Goal: Information Seeking & Learning: Learn about a topic

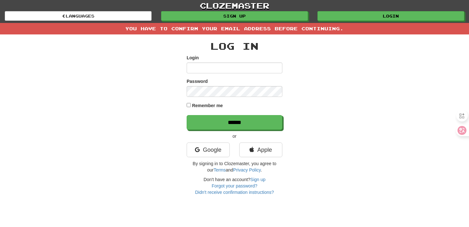
click at [211, 66] on input "Login" at bounding box center [235, 67] width 96 height 11
type input "********"
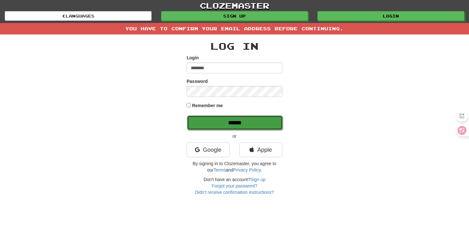
click at [227, 123] on input "******" at bounding box center [235, 122] width 96 height 15
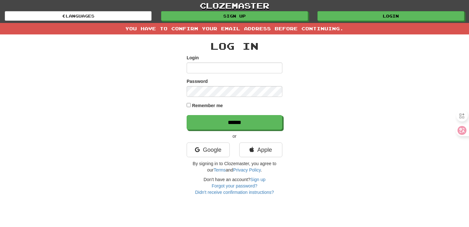
click at [246, 66] on input "Login" at bounding box center [235, 67] width 96 height 11
type input "********"
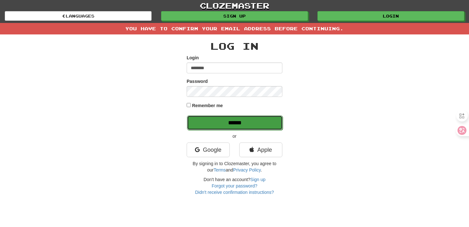
click at [240, 122] on input "******" at bounding box center [235, 122] width 96 height 15
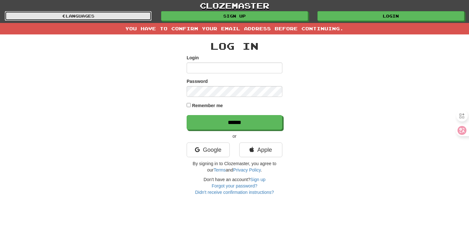
click at [135, 11] on link "Languages" at bounding box center [78, 16] width 147 height 10
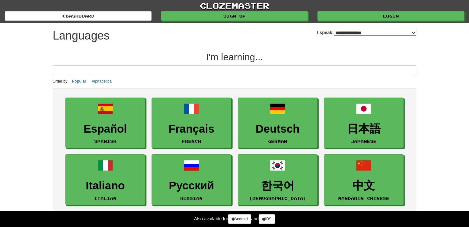
select select "*******"
click at [186, 10] on link "clozemaster" at bounding box center [234, 5] width 469 height 11
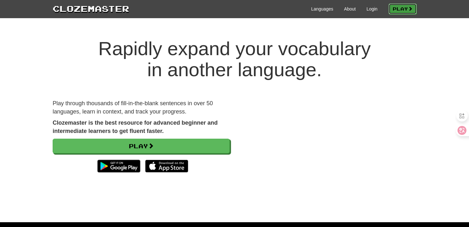
click at [400, 11] on link "Play" at bounding box center [402, 9] width 28 height 11
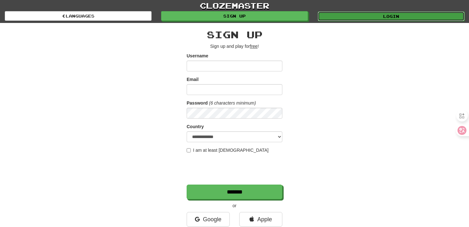
click at [396, 13] on link "Login" at bounding box center [391, 16] width 147 height 10
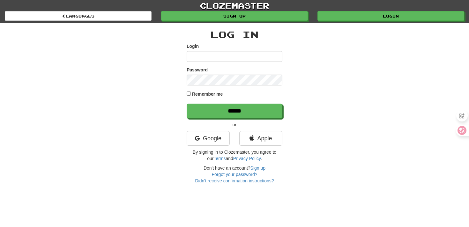
click at [264, 59] on input "Login" at bounding box center [235, 56] width 96 height 11
type input "********"
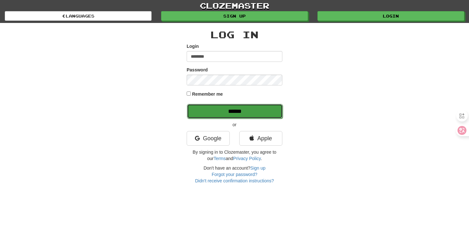
click at [247, 114] on input "******" at bounding box center [235, 111] width 96 height 15
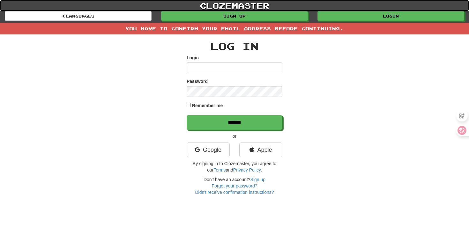
click at [382, 11] on link "clozemaster" at bounding box center [234, 5] width 469 height 11
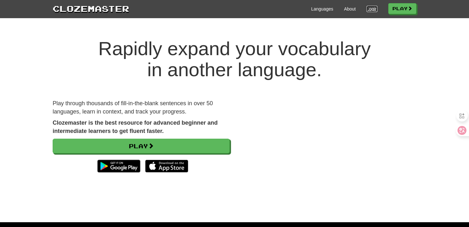
click at [368, 12] on link "Login" at bounding box center [371, 9] width 11 height 6
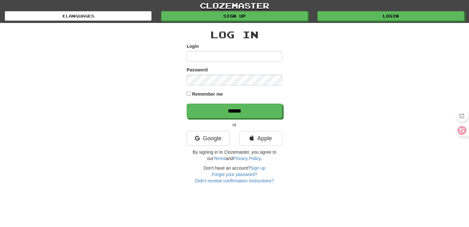
click at [238, 49] on div "Login" at bounding box center [235, 52] width 96 height 19
click at [236, 55] on input "Login" at bounding box center [235, 56] width 96 height 11
type input "********"
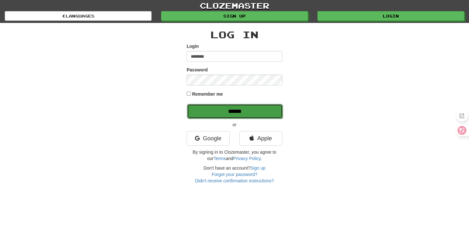
click at [230, 109] on input "******" at bounding box center [235, 111] width 96 height 15
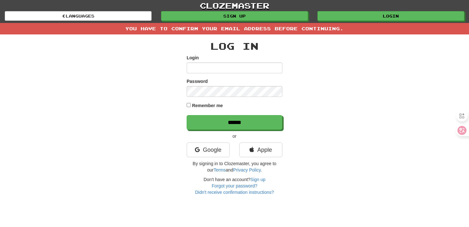
click at [245, 22] on div "clozemaster Languages Sign up Login Languages" at bounding box center [234, 11] width 459 height 23
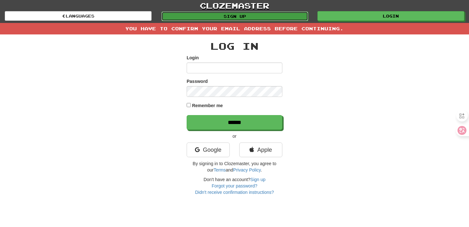
click at [245, 18] on link "Sign up" at bounding box center [234, 16] width 147 height 10
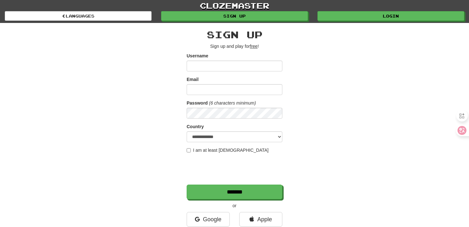
click at [232, 61] on input "Username" at bounding box center [235, 66] width 96 height 11
type input "********"
click at [231, 89] on input "Email" at bounding box center [235, 89] width 96 height 11
type input "**********"
select select "**"
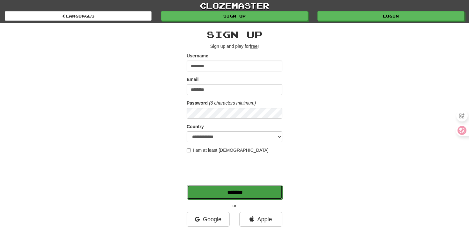
click at [213, 197] on input "*******" at bounding box center [235, 192] width 96 height 15
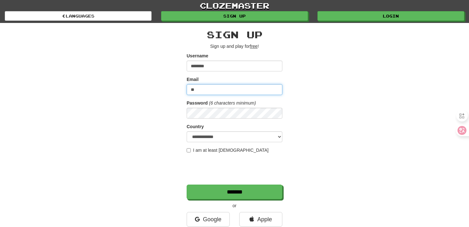
type input "*"
type input "**********"
click at [291, 142] on div "**********" at bounding box center [234, 134] width 373 height 223
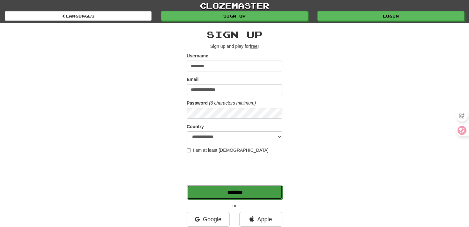
click at [249, 196] on input "*******" at bounding box center [235, 192] width 96 height 15
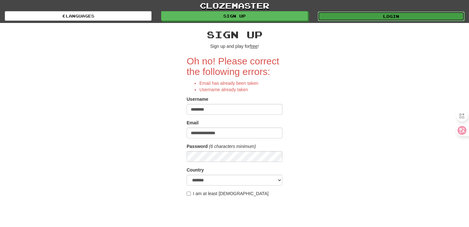
click at [402, 11] on link "Login" at bounding box center [391, 16] width 147 height 10
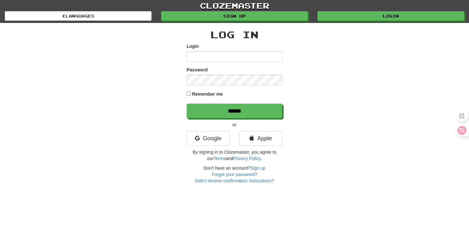
click at [255, 52] on input "Login" at bounding box center [235, 56] width 96 height 11
type input "********"
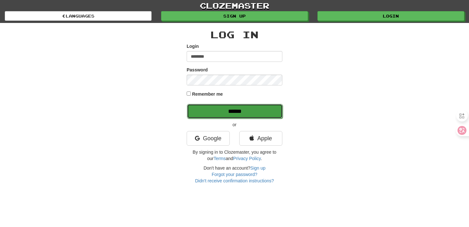
click at [236, 106] on input "******" at bounding box center [235, 111] width 96 height 15
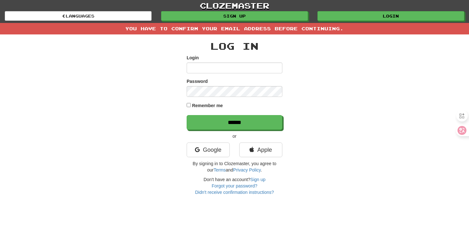
click at [240, 33] on div "You have to confirm your email address before continuing." at bounding box center [234, 28] width 469 height 11
click at [237, 64] on input "Login" at bounding box center [235, 67] width 96 height 11
click at [233, 61] on div "Login" at bounding box center [235, 64] width 96 height 19
click at [232, 65] on input "Login" at bounding box center [235, 67] width 96 height 11
type input "********"
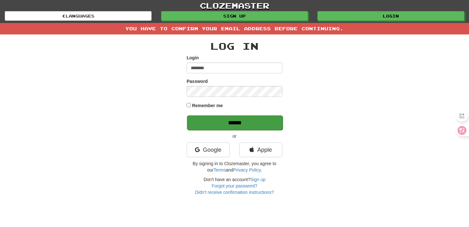
click at [233, 115] on p "******" at bounding box center [235, 122] width 96 height 15
click at [238, 120] on input "******" at bounding box center [235, 122] width 96 height 15
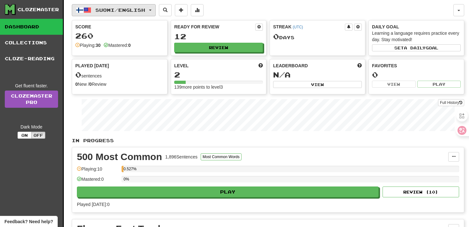
click at [145, 9] on span "Suomi / English" at bounding box center [120, 9] width 50 height 5
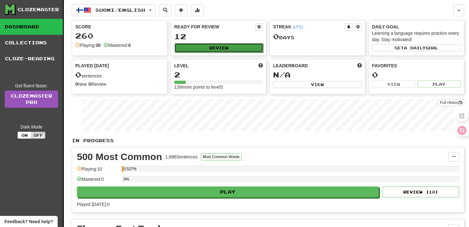
click at [229, 43] on button "Review" at bounding box center [218, 48] width 89 height 10
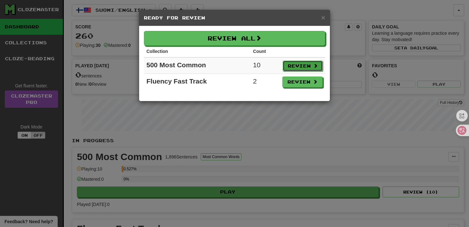
click at [293, 68] on button "Review" at bounding box center [302, 66] width 40 height 11
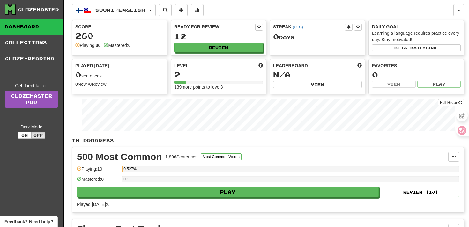
select select "**"
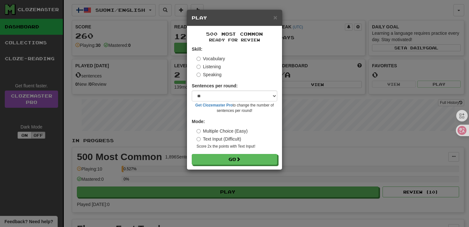
click at [237, 165] on div "500 Most Common Ready for Review Skill: Vocabulary Listening Speaking Sentences…" at bounding box center [234, 97] width 95 height 143
click at [233, 161] on button "Go" at bounding box center [234, 159] width 85 height 11
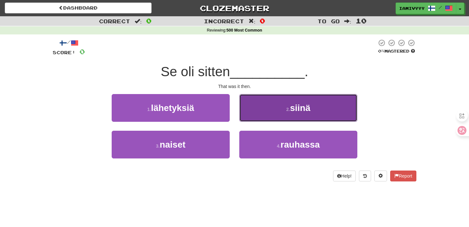
click at [296, 111] on span "siinä" at bounding box center [300, 108] width 20 height 10
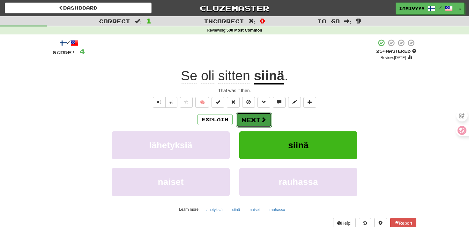
click at [254, 122] on button "Next" at bounding box center [254, 120] width 36 height 15
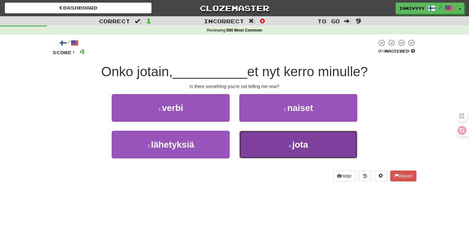
click at [256, 148] on button "4 . jota" at bounding box center [298, 145] width 118 height 28
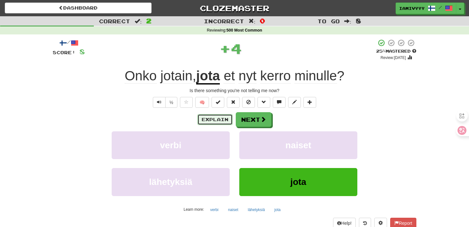
click at [213, 121] on button "Explain" at bounding box center [214, 119] width 35 height 11
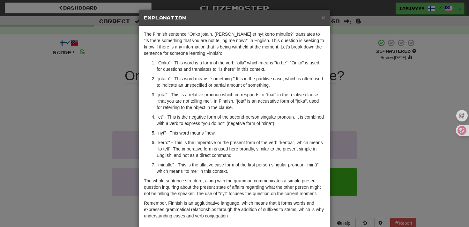
click at [337, 67] on div "× Explanation The Finnish sentence "Onko jotain, jotta et nyt kerro minulle?" t…" at bounding box center [234, 113] width 469 height 227
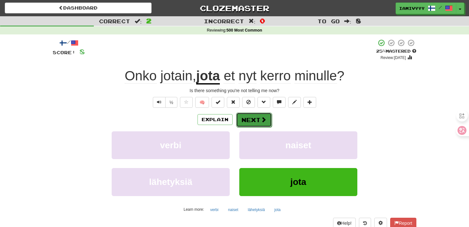
click at [260, 118] on span at bounding box center [263, 120] width 6 height 6
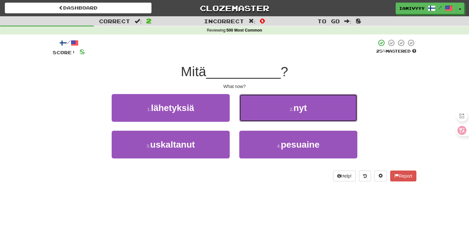
click at [260, 118] on button "2 . nyt" at bounding box center [298, 108] width 118 height 28
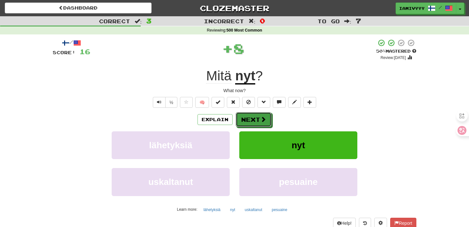
click at [260, 118] on span at bounding box center [263, 119] width 6 height 6
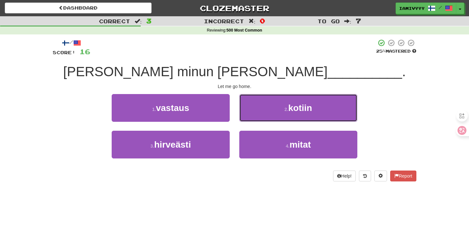
click at [260, 118] on button "2 . kotiin" at bounding box center [298, 108] width 118 height 28
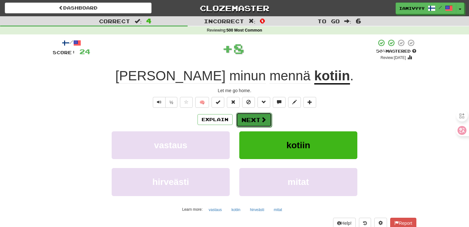
click at [259, 123] on button "Next" at bounding box center [254, 120] width 36 height 15
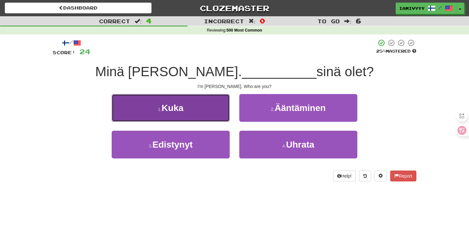
click at [216, 113] on button "1 . Kuka" at bounding box center [171, 108] width 118 height 28
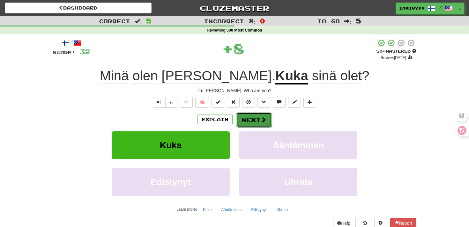
click at [250, 119] on button "Next" at bounding box center [254, 120] width 36 height 15
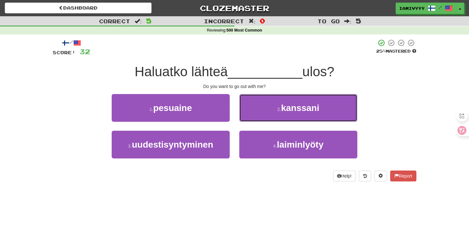
click at [250, 119] on button "2 . kanssani" at bounding box center [298, 108] width 118 height 28
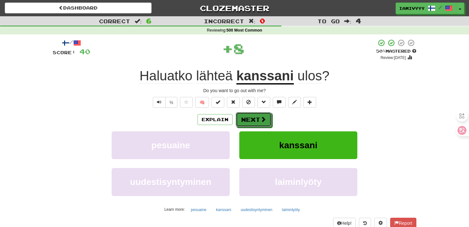
click at [250, 119] on button "Next" at bounding box center [254, 119] width 36 height 15
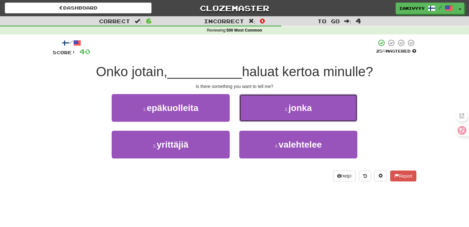
click at [250, 119] on button "2 . jonka" at bounding box center [298, 108] width 118 height 28
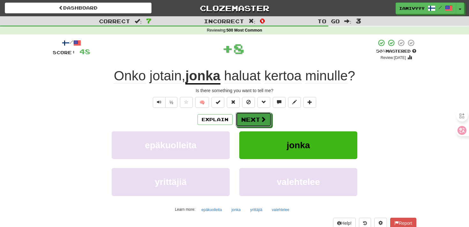
click at [250, 119] on button "Next" at bounding box center [254, 119] width 36 height 15
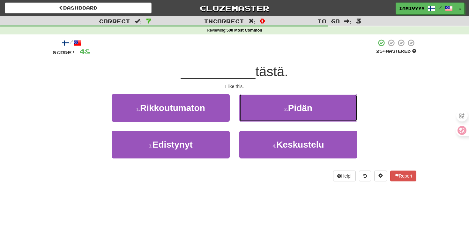
click at [250, 119] on button "2 . Pidän" at bounding box center [298, 108] width 118 height 28
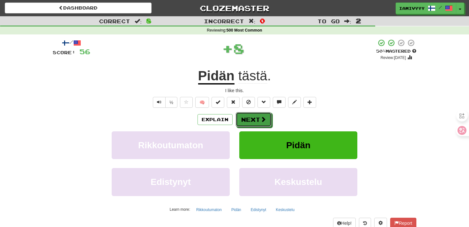
click at [250, 119] on button "Next" at bounding box center [254, 119] width 36 height 15
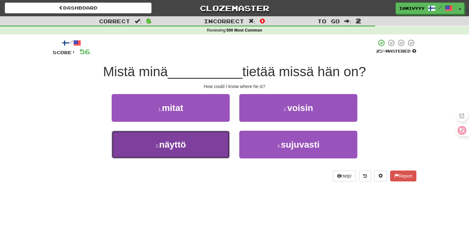
click at [223, 142] on button "3 . näyttö" at bounding box center [171, 145] width 118 height 28
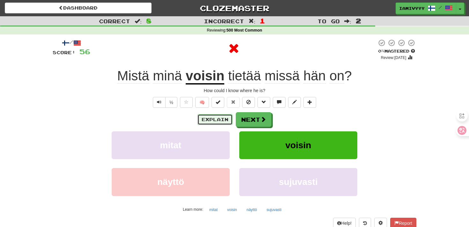
click at [222, 123] on button "Explain" at bounding box center [214, 119] width 35 height 11
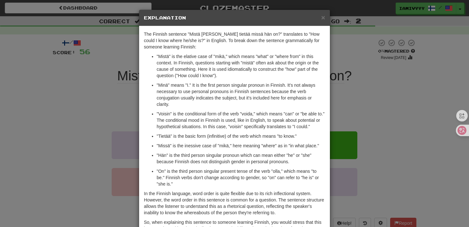
click at [362, 105] on div "× Explanation The Finnish sentence "Mistä minä voisin tietää missä hän on?" tra…" at bounding box center [234, 113] width 469 height 227
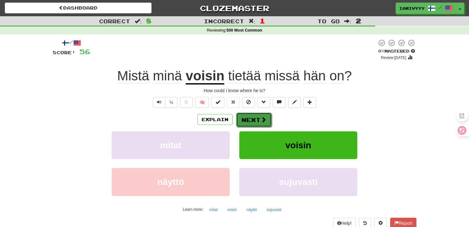
click at [260, 118] on span at bounding box center [263, 120] width 6 height 6
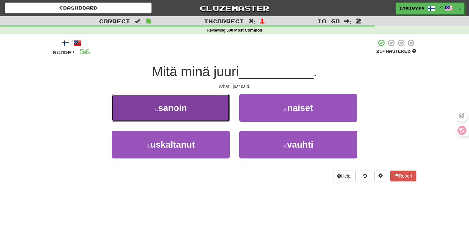
click at [186, 113] on button "1 . sanoin" at bounding box center [171, 108] width 118 height 28
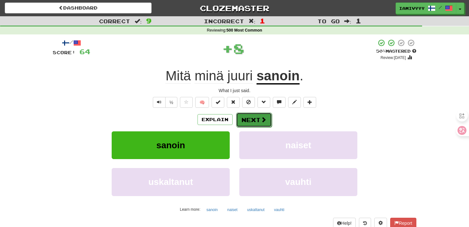
click at [262, 120] on span at bounding box center [263, 120] width 6 height 6
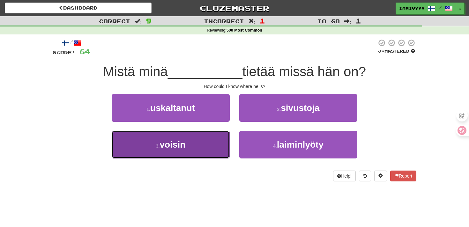
click at [189, 142] on button "3 . voisin" at bounding box center [171, 145] width 118 height 28
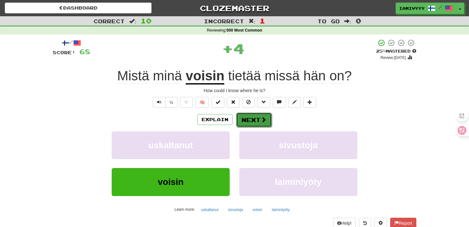
click at [260, 115] on button "Next" at bounding box center [254, 120] width 36 height 15
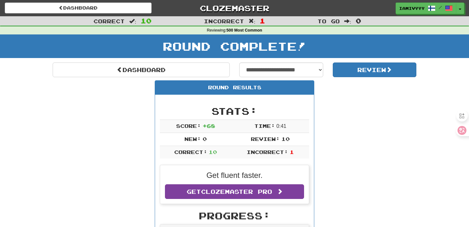
scroll to position [43, 0]
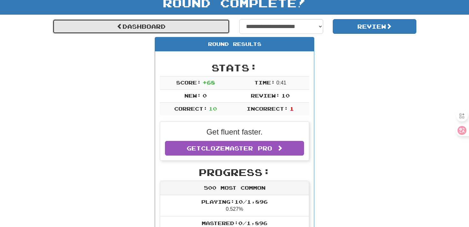
click at [172, 21] on link "Dashboard" at bounding box center [141, 26] width 177 height 15
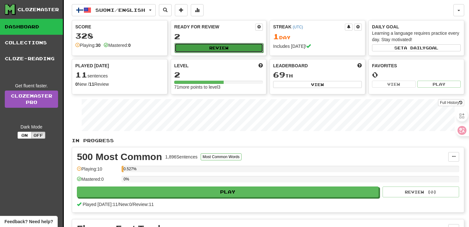
click at [235, 49] on button "Review" at bounding box center [218, 48] width 89 height 10
select select "**"
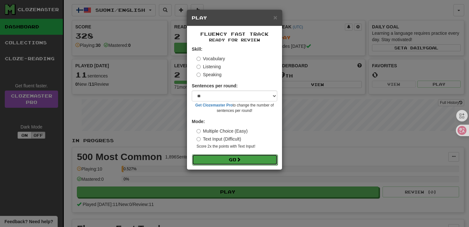
click at [202, 157] on button "Go" at bounding box center [234, 159] width 85 height 11
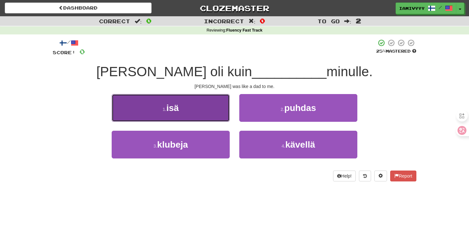
click at [197, 109] on button "1 . isä" at bounding box center [171, 108] width 118 height 28
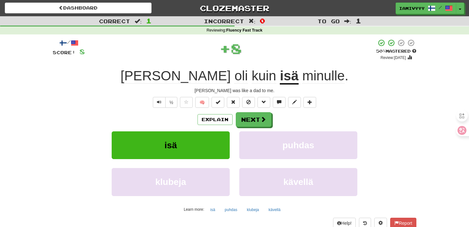
click at [258, 128] on div "Explain Next isä puhdas klubeja kävellä Learn more: isä puhdas klubeja kävellä" at bounding box center [234, 163] width 363 height 102
click at [256, 124] on button "Next" at bounding box center [254, 120] width 36 height 15
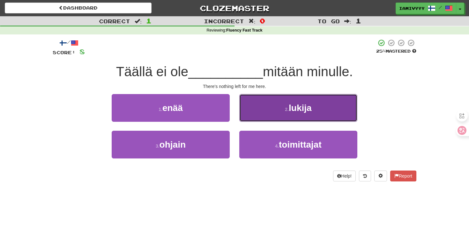
click at [295, 109] on span "lukija" at bounding box center [300, 108] width 23 height 10
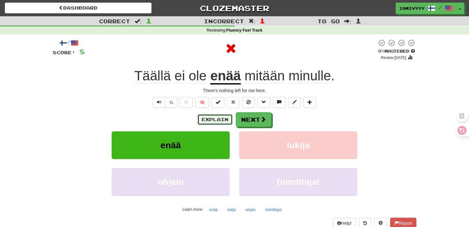
click at [210, 123] on button "Explain" at bounding box center [214, 119] width 35 height 11
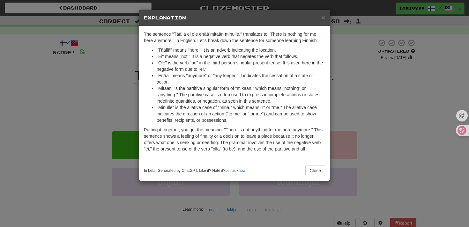
click at [375, 85] on div "× Explanation The sentence "Täällä ei ole enää mitään minulle." translates to "…" at bounding box center [234, 113] width 469 height 227
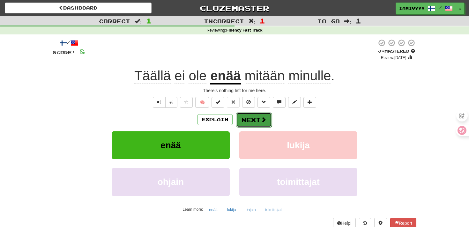
click at [259, 120] on button "Next" at bounding box center [254, 120] width 36 height 15
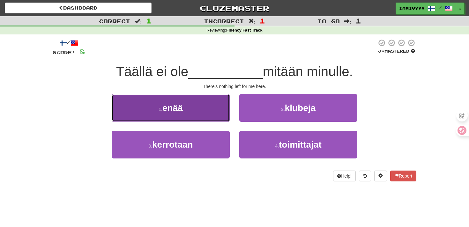
click at [210, 112] on button "1 . enää" at bounding box center [171, 108] width 118 height 28
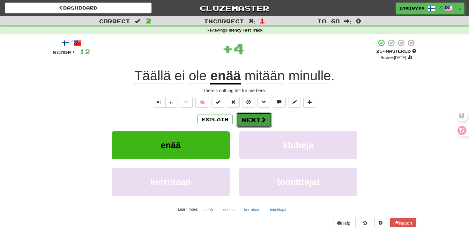
click at [251, 122] on button "Next" at bounding box center [254, 120] width 36 height 15
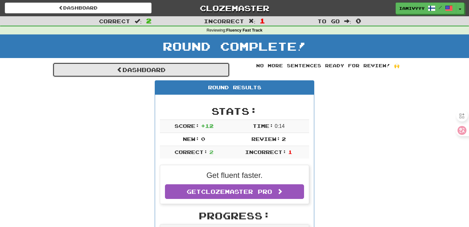
click at [146, 67] on link "Dashboard" at bounding box center [141, 69] width 177 height 15
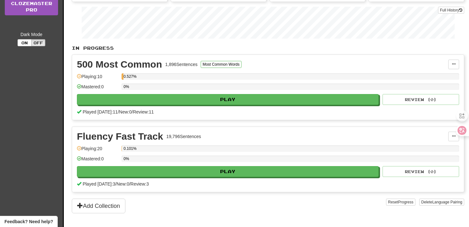
scroll to position [95, 0]
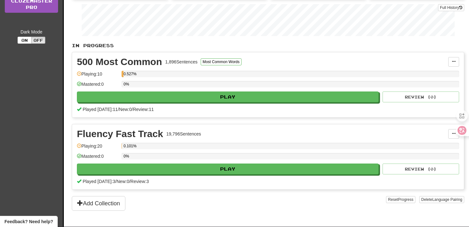
click at [192, 175] on div "Fluency Fast Track 19,796 Sentences Manage Sentences Unpin from Dashboard Playi…" at bounding box center [268, 156] width 392 height 65
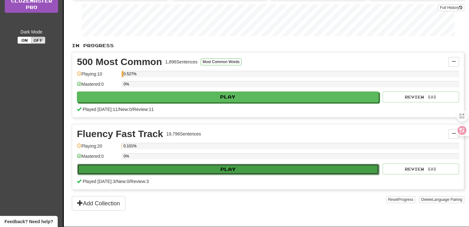
click at [196, 171] on button "Play" at bounding box center [228, 169] width 302 height 11
select select "**"
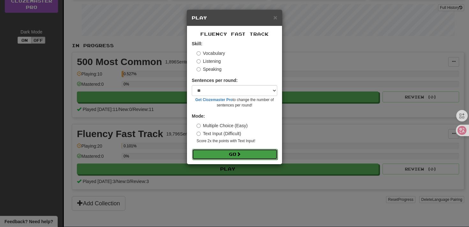
click at [216, 155] on button "Go" at bounding box center [234, 154] width 85 height 11
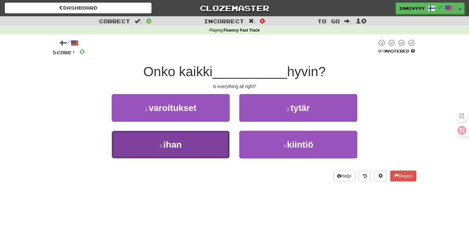
click at [180, 148] on span "ihan" at bounding box center [172, 145] width 18 height 10
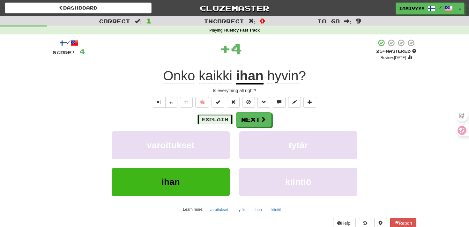
click at [219, 115] on button "Explain" at bounding box center [214, 119] width 35 height 11
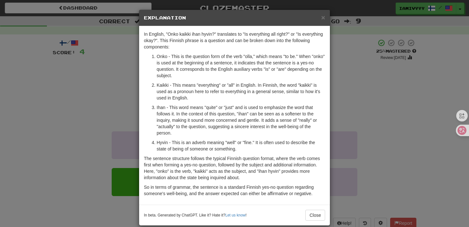
click at [342, 117] on div "× Explanation In English, "Onko kaikki ihan hyvin?" translates to "Is everythin…" at bounding box center [234, 113] width 469 height 227
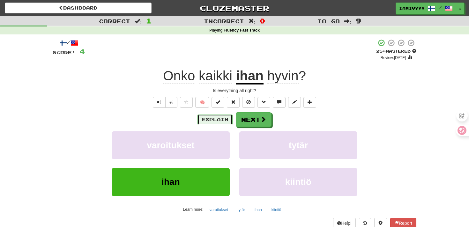
click at [216, 120] on button "Explain" at bounding box center [214, 119] width 35 height 11
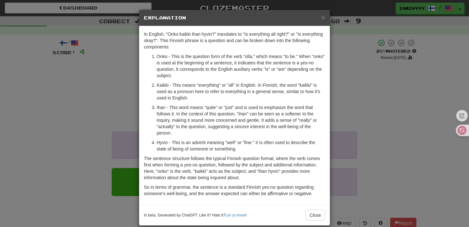
click at [326, 124] on div "In English, "Onko kaikki ihan hyvin?" translates to "Is everything all right?" …" at bounding box center [234, 115] width 191 height 179
click at [347, 119] on div "× Explanation In English, "Onko kaikki ihan hyvin?" translates to "Is everythin…" at bounding box center [234, 113] width 469 height 227
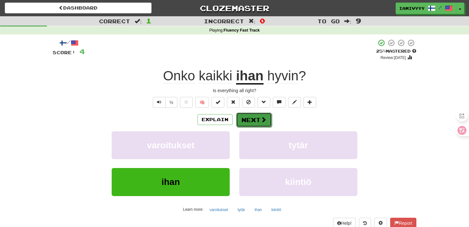
click at [248, 118] on button "Next" at bounding box center [254, 120] width 36 height 15
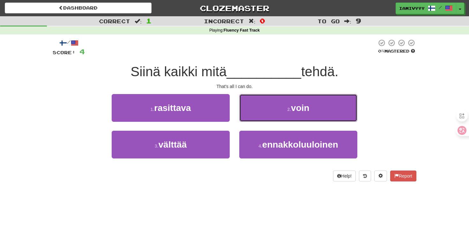
click at [248, 118] on button "2 . voin" at bounding box center [298, 108] width 118 height 28
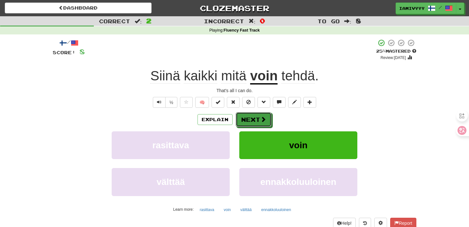
click at [248, 118] on button "Next" at bounding box center [254, 119] width 36 height 15
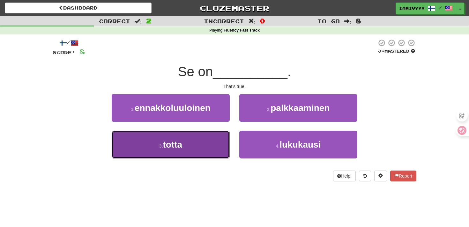
click at [191, 146] on button "3 . totta" at bounding box center [171, 145] width 118 height 28
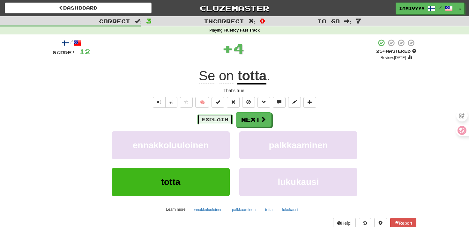
click at [220, 120] on button "Explain" at bounding box center [214, 119] width 35 height 11
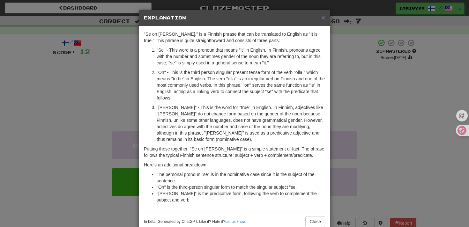
click at [367, 113] on div "× Explanation "Se on totta." is a Finnish phrase that can be translated to Engl…" at bounding box center [234, 113] width 469 height 227
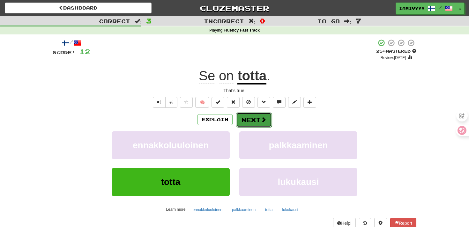
click at [253, 122] on button "Next" at bounding box center [254, 120] width 36 height 15
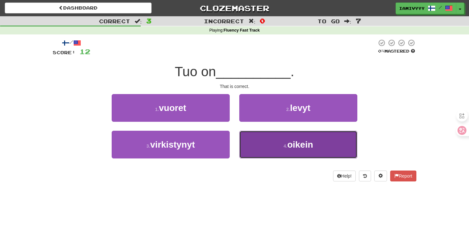
click at [274, 148] on button "4 . oikein" at bounding box center [298, 145] width 118 height 28
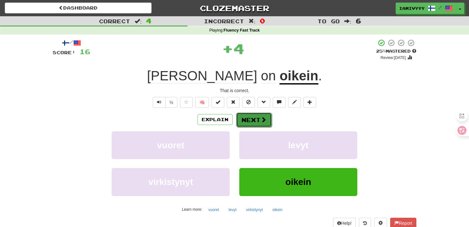
click at [259, 121] on button "Next" at bounding box center [254, 120] width 36 height 15
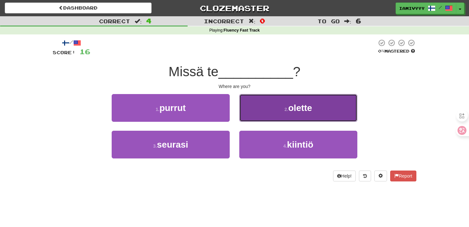
click at [268, 112] on button "2 . olette" at bounding box center [298, 108] width 118 height 28
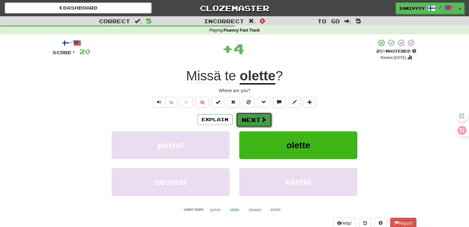
click at [257, 122] on button "Next" at bounding box center [254, 120] width 36 height 15
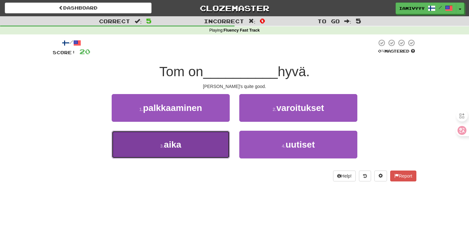
click at [202, 148] on button "3 . aika" at bounding box center [171, 145] width 118 height 28
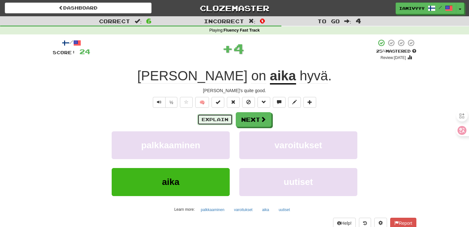
click at [218, 117] on button "Explain" at bounding box center [214, 119] width 35 height 11
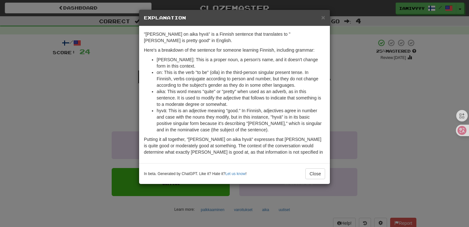
click at [418, 77] on div "× Explanation "Tom on aika hyvä" is a Finnish sentence that translates to "Tom …" at bounding box center [234, 113] width 469 height 227
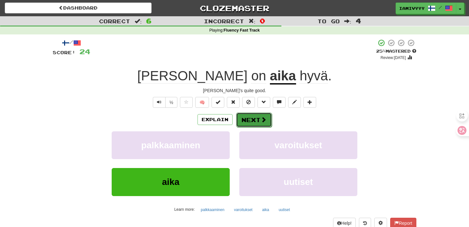
click at [266, 121] on button "Next" at bounding box center [254, 120] width 36 height 15
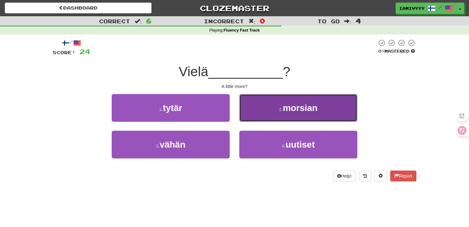
click at [263, 116] on button "2 . morsian" at bounding box center [298, 108] width 118 height 28
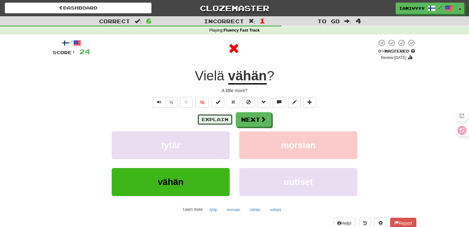
click at [212, 124] on button "Explain" at bounding box center [214, 119] width 35 height 11
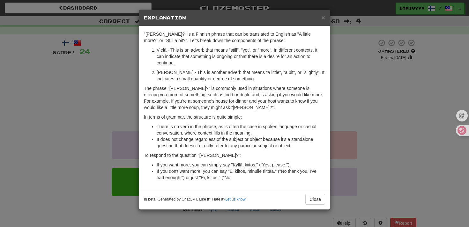
click at [354, 83] on div "× Explanation "Vielä vähän?" is a Finnish phrase that can be translated to Engl…" at bounding box center [234, 113] width 469 height 227
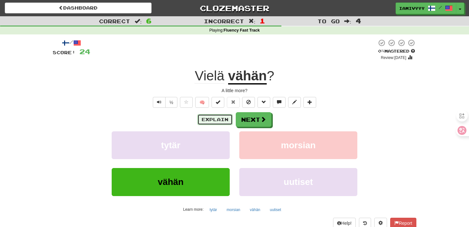
click at [218, 125] on button "Explain" at bounding box center [214, 119] width 35 height 11
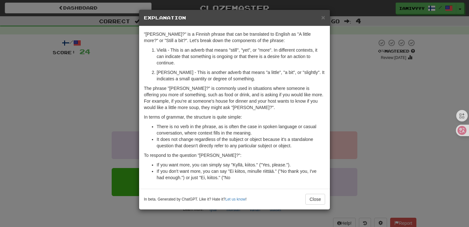
click at [368, 89] on div "× Explanation "Vielä vähän?" is a Finnish phrase that can be translated to Engl…" at bounding box center [234, 113] width 469 height 227
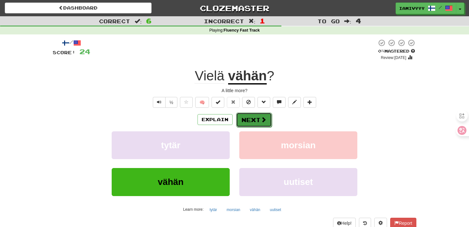
click at [252, 120] on button "Next" at bounding box center [254, 120] width 36 height 15
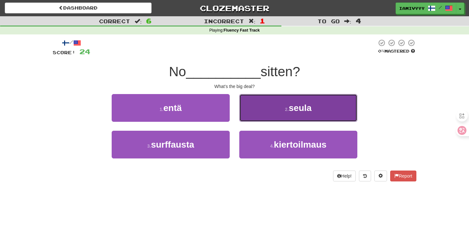
click at [267, 113] on button "2 . seula" at bounding box center [298, 108] width 118 height 28
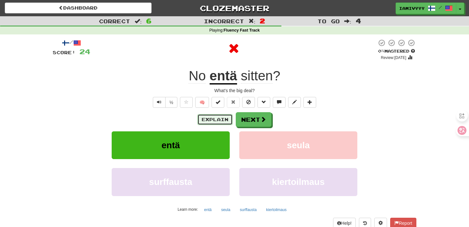
click at [211, 120] on button "Explain" at bounding box center [214, 119] width 35 height 11
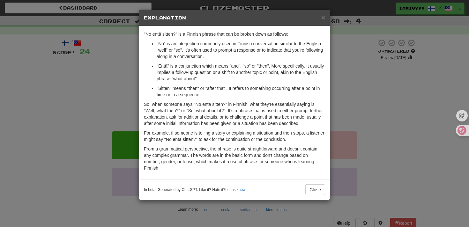
click at [360, 117] on div "× Explanation "No entä sitten?" is a Finnish phrase that can be broken down as …" at bounding box center [234, 113] width 469 height 227
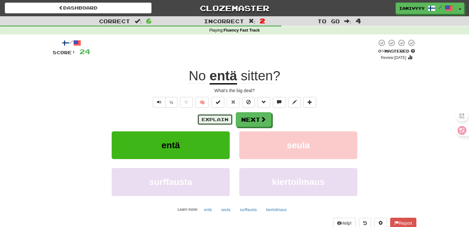
click at [213, 121] on button "Explain" at bounding box center [214, 119] width 35 height 11
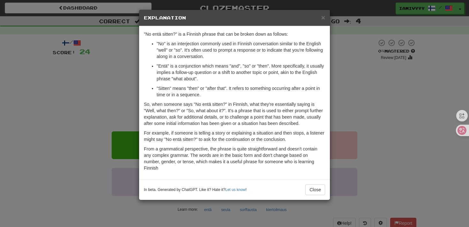
click at [389, 76] on div "× Explanation "No entä sitten?" is a Finnish phrase that can be broken down as …" at bounding box center [234, 113] width 469 height 227
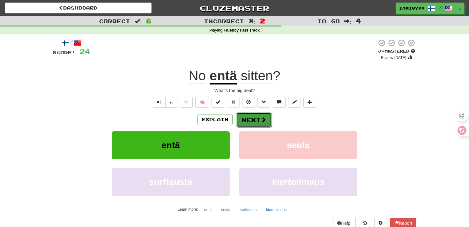
click at [255, 124] on button "Next" at bounding box center [254, 120] width 36 height 15
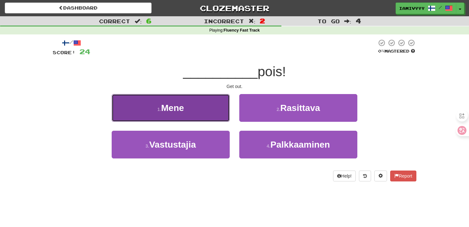
click at [199, 115] on button "1 . Mene" at bounding box center [171, 108] width 118 height 28
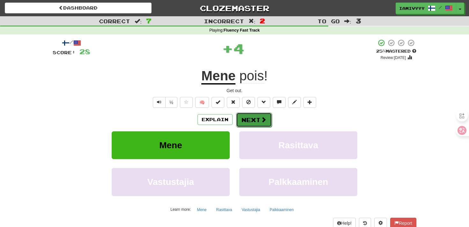
click at [247, 124] on button "Next" at bounding box center [254, 120] width 36 height 15
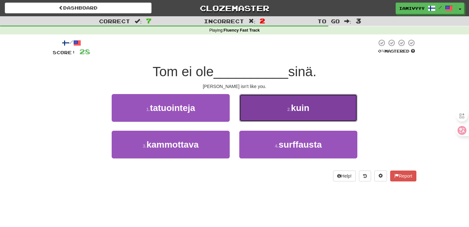
click at [264, 114] on button "2 . kuin" at bounding box center [298, 108] width 118 height 28
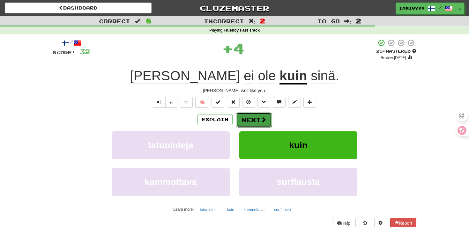
click at [256, 121] on button "Next" at bounding box center [254, 120] width 36 height 15
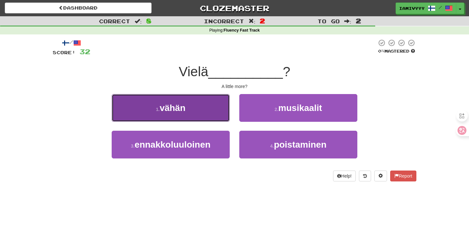
click at [195, 111] on button "1 . vähän" at bounding box center [171, 108] width 118 height 28
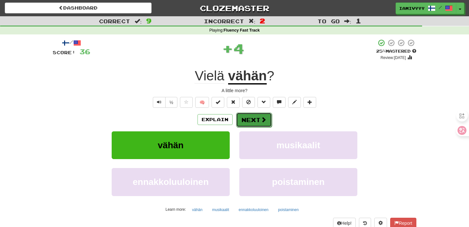
click at [247, 125] on button "Next" at bounding box center [254, 120] width 36 height 15
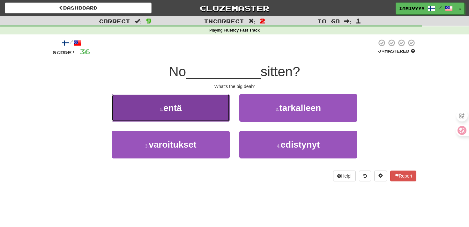
click at [205, 120] on button "1 . entä" at bounding box center [171, 108] width 118 height 28
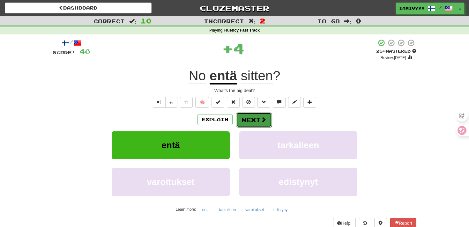
click at [252, 126] on button "Next" at bounding box center [254, 120] width 36 height 15
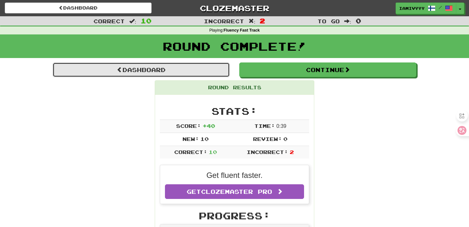
click at [159, 70] on link "Dashboard" at bounding box center [141, 69] width 177 height 15
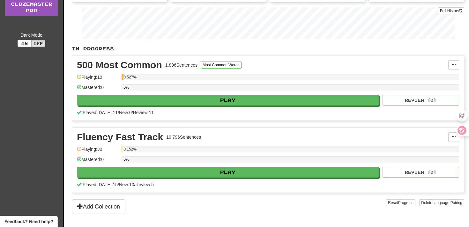
scroll to position [90, 0]
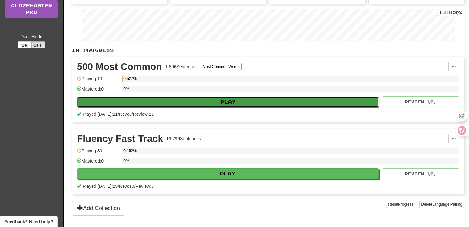
click at [223, 104] on button "Play" at bounding box center [228, 102] width 302 height 11
select select "**"
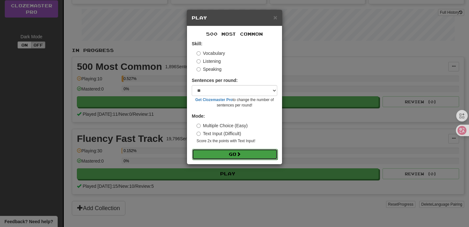
click at [218, 149] on button "Go" at bounding box center [234, 154] width 85 height 11
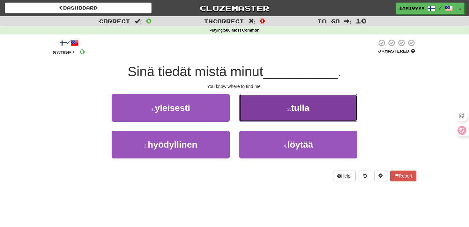
click at [260, 111] on button "2 . tulla" at bounding box center [298, 108] width 118 height 28
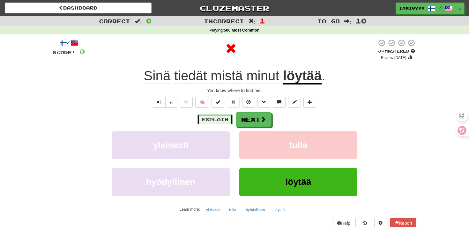
click at [228, 122] on button "Explain" at bounding box center [214, 119] width 35 height 11
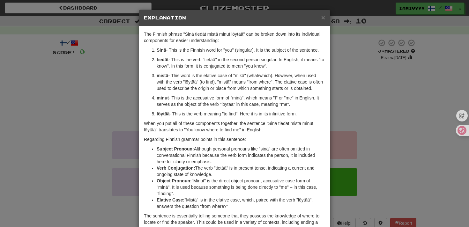
click at [350, 109] on div "× Explanation The Finnish phrase "Sinä tiedät mistä minut löytää" can be broken…" at bounding box center [234, 113] width 469 height 227
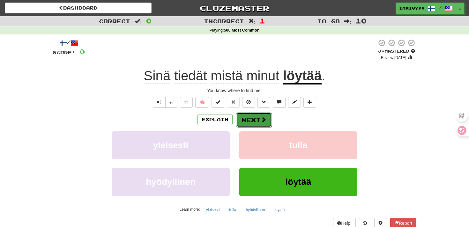
click at [263, 122] on span at bounding box center [263, 120] width 6 height 6
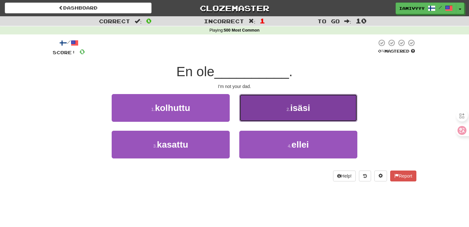
click at [270, 111] on button "2 . isäsi" at bounding box center [298, 108] width 118 height 28
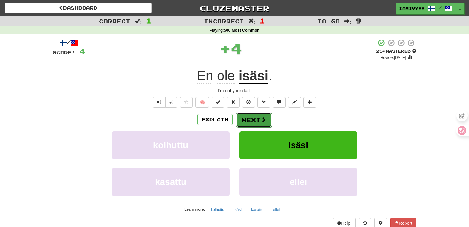
click at [260, 119] on span at bounding box center [263, 120] width 6 height 6
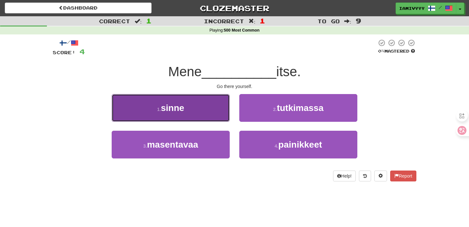
click at [211, 119] on button "1 . sinne" at bounding box center [171, 108] width 118 height 28
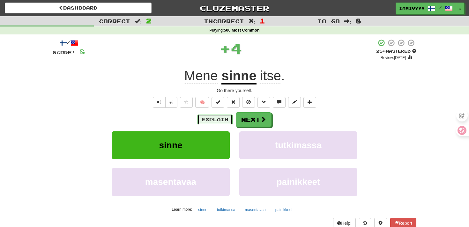
click at [213, 120] on button "Explain" at bounding box center [214, 119] width 35 height 11
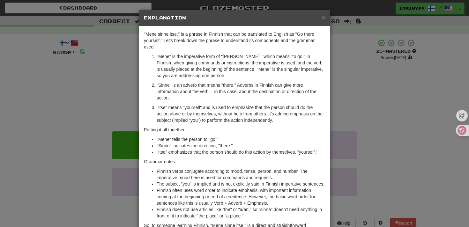
click at [353, 115] on div "× Explanation "Mene sinne itse." is a phrase in Finnish that can be translated …" at bounding box center [234, 113] width 469 height 227
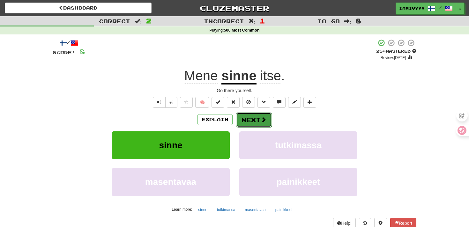
click at [253, 120] on button "Next" at bounding box center [254, 120] width 36 height 15
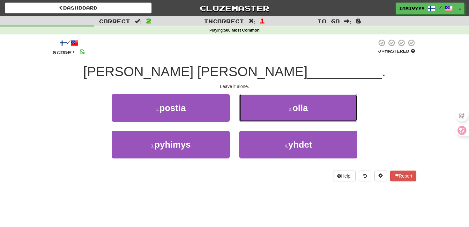
click at [253, 120] on button "2 . olla" at bounding box center [298, 108] width 118 height 28
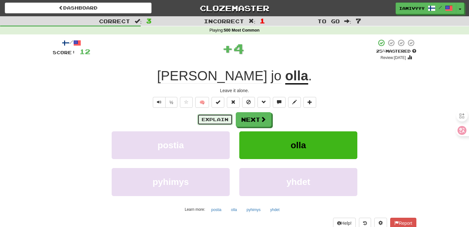
click at [219, 125] on button "Explain" at bounding box center [214, 119] width 35 height 11
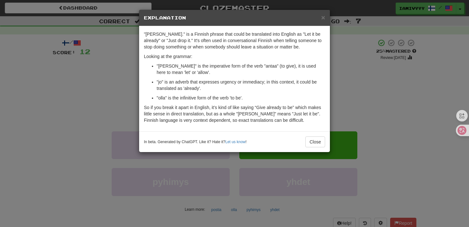
click at [374, 90] on div "× Explanation "[PERSON_NAME]." is a Finnish phrase that could be translated int…" at bounding box center [234, 113] width 469 height 227
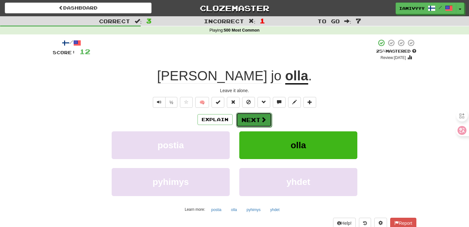
click at [250, 119] on button "Next" at bounding box center [254, 120] width 36 height 15
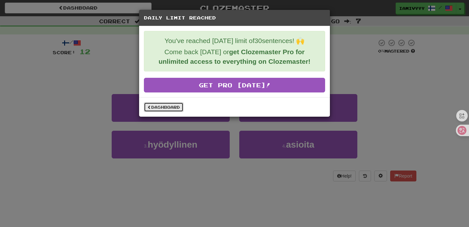
click at [179, 108] on link "Dashboard" at bounding box center [164, 107] width 40 height 10
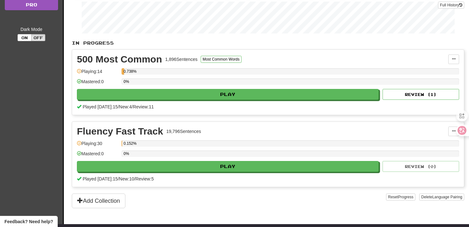
scroll to position [98, 0]
